Goal: Navigation & Orientation: Find specific page/section

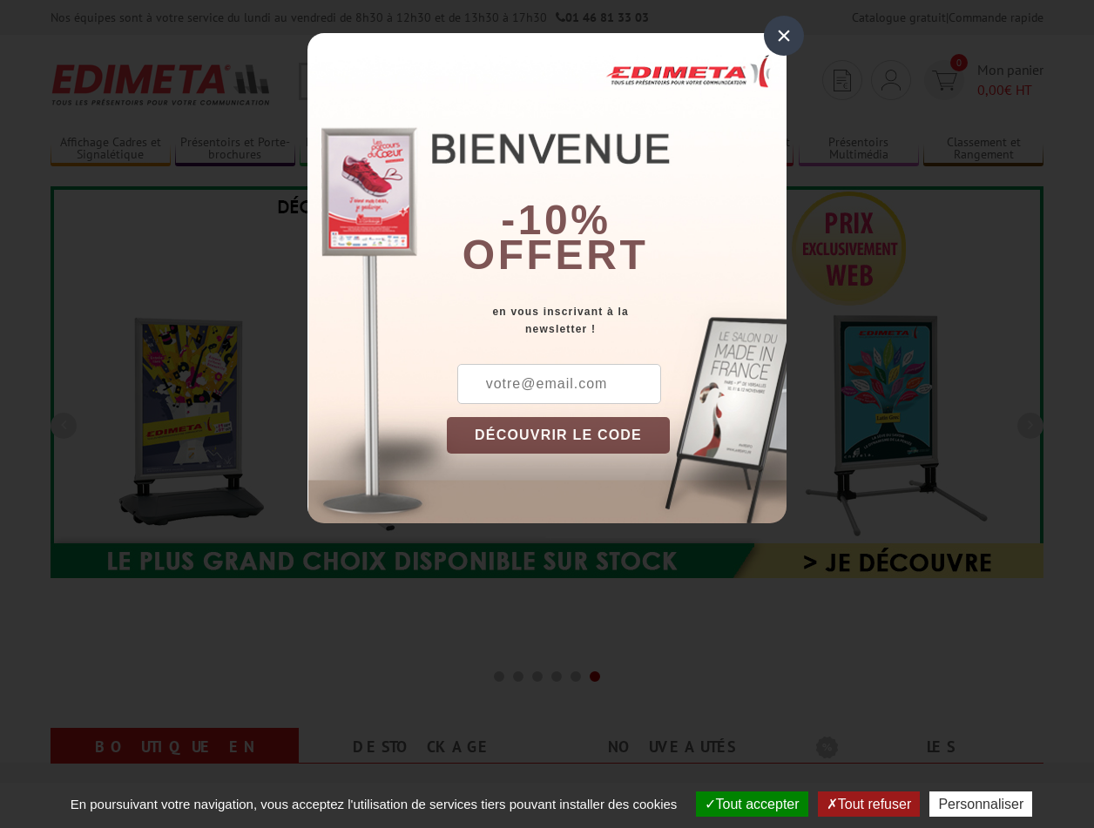
click at [744, 804] on button "Tout accepter" at bounding box center [752, 804] width 112 height 25
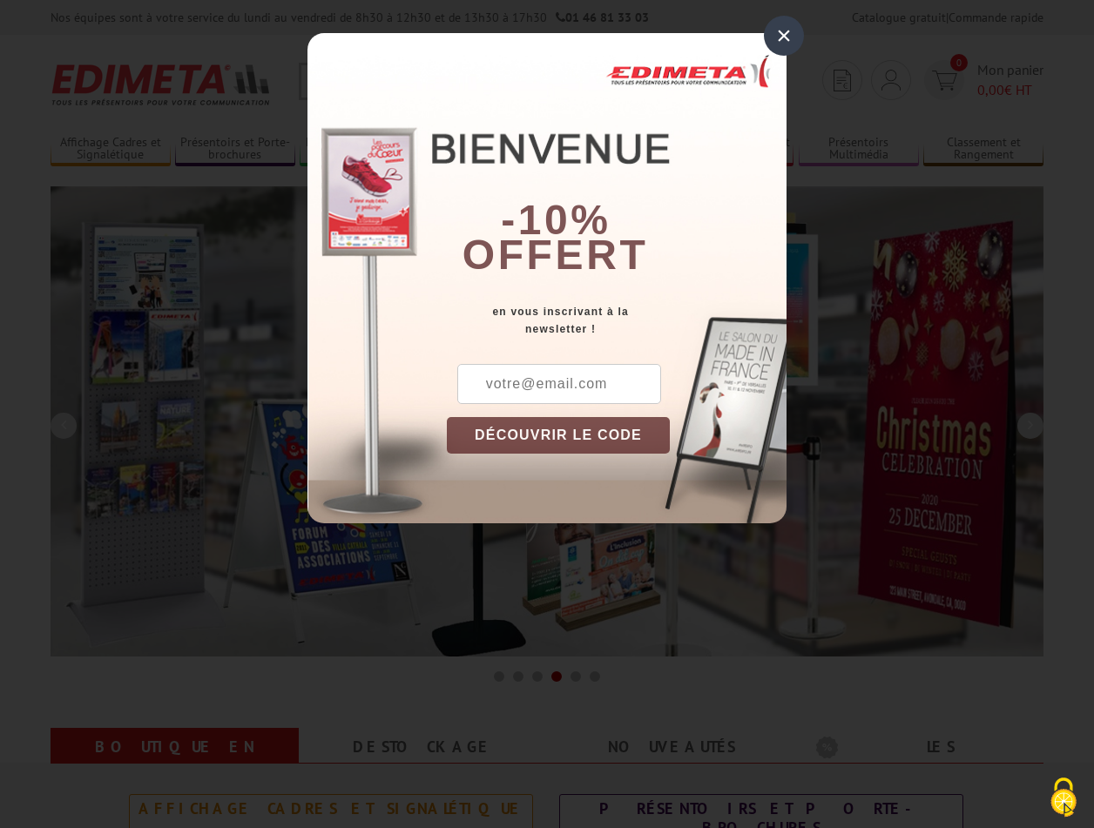
click at [784, 35] on div "×" at bounding box center [784, 36] width 40 height 40
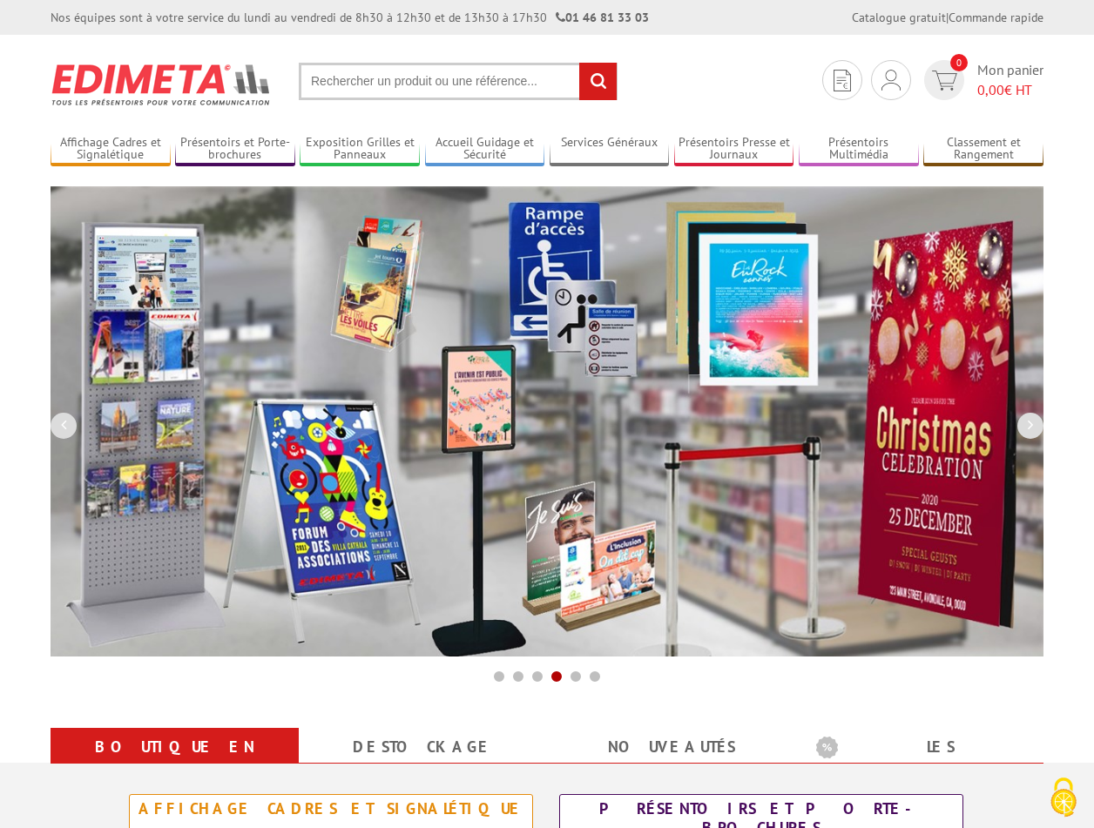
click at [0, 0] on div "Nos équipes sont à votre service du lundi au vendredi de 8h30 à 12h30 et de 13h…" at bounding box center [547, 17] width 1094 height 35
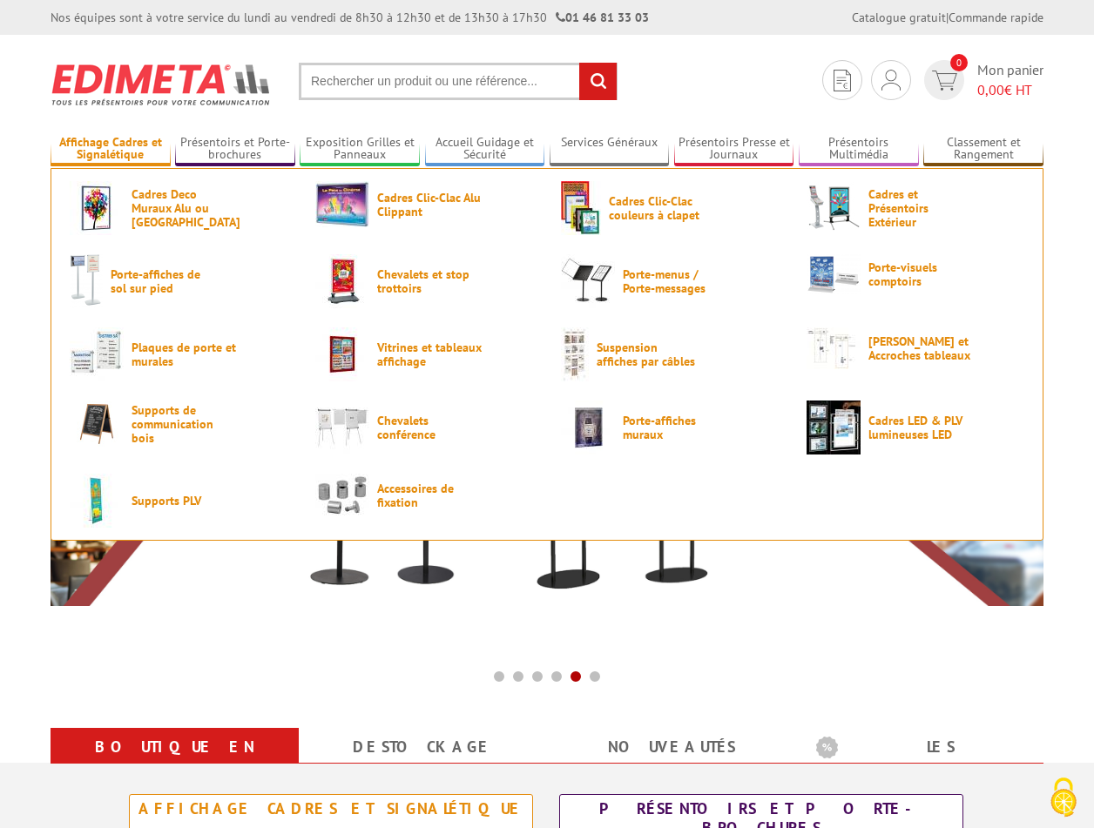
click at [110, 149] on link "Affichage Cadres et Signalétique" at bounding box center [111, 149] width 120 height 29
